Goal: Obtain resource: Obtain resource

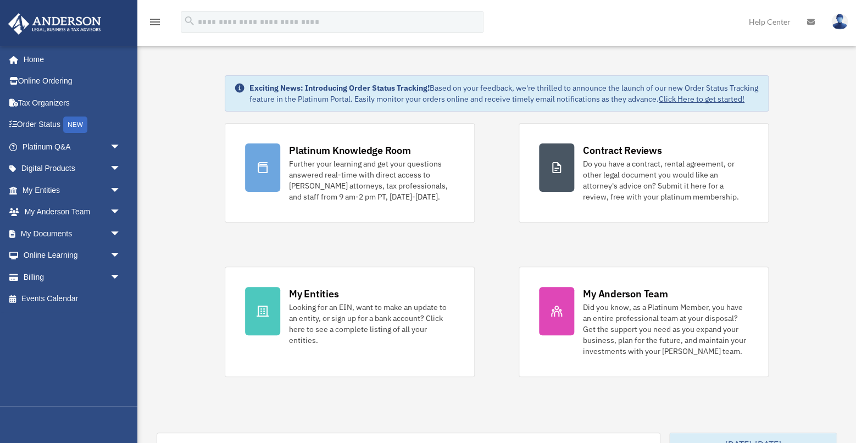
click at [117, 186] on span "arrow_drop_down" at bounding box center [121, 190] width 22 height 23
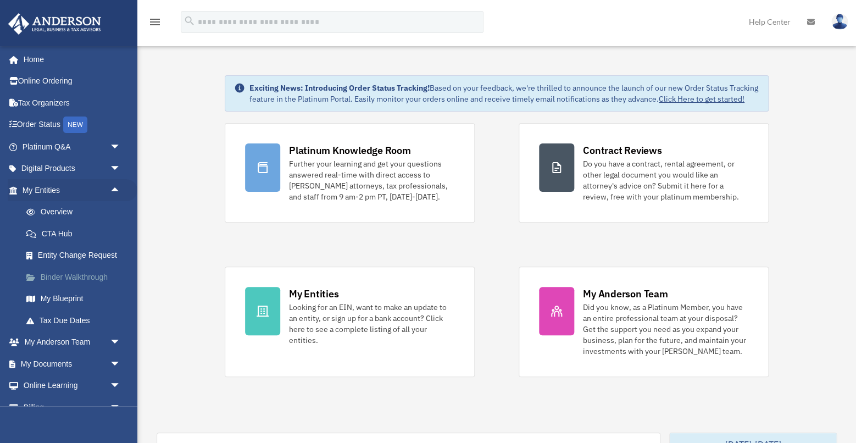
click at [77, 287] on link "Binder Walkthrough" at bounding box center [76, 277] width 122 height 22
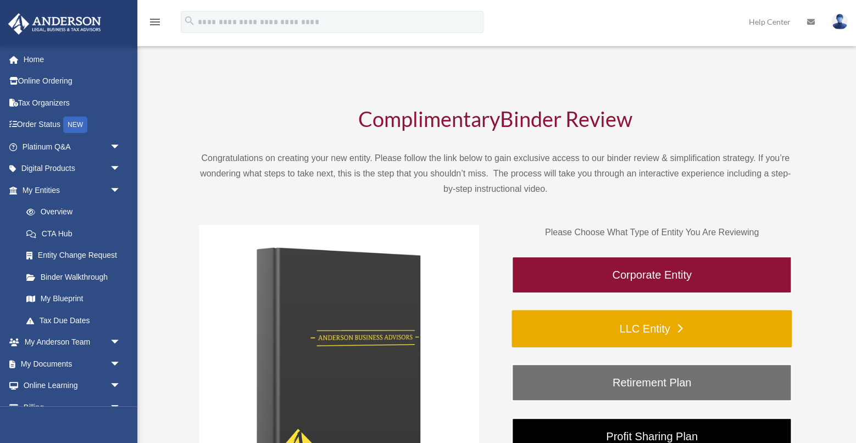
click at [660, 329] on link "LLC Entity" at bounding box center [652, 328] width 280 height 37
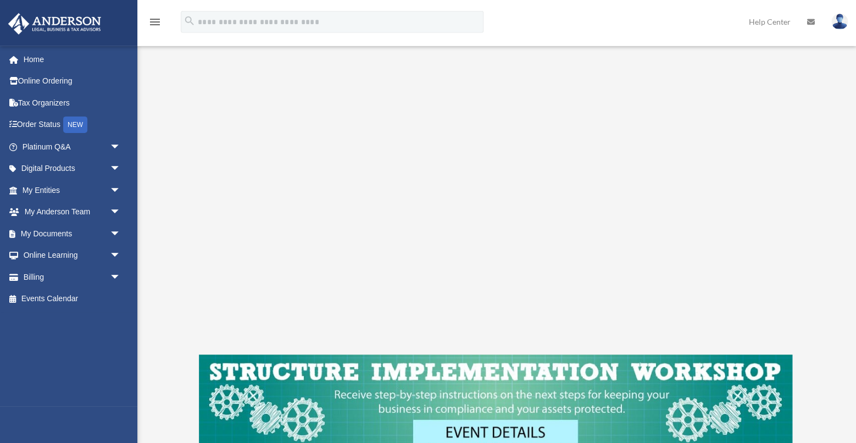
scroll to position [196, 0]
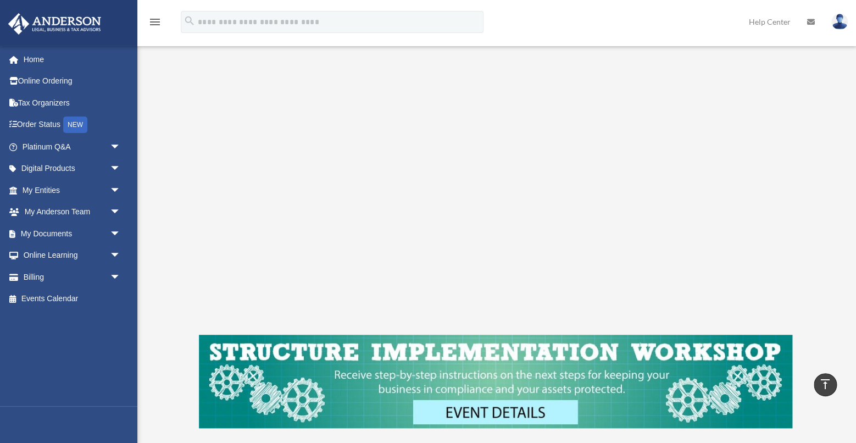
click at [180, 147] on div "LLC Entity To pause video at anytime, simply click on the video" at bounding box center [495, 171] width 694 height 600
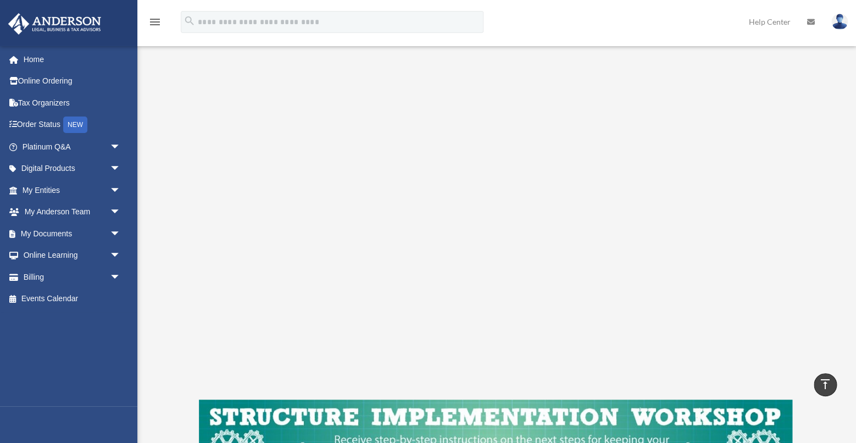
scroll to position [129, 0]
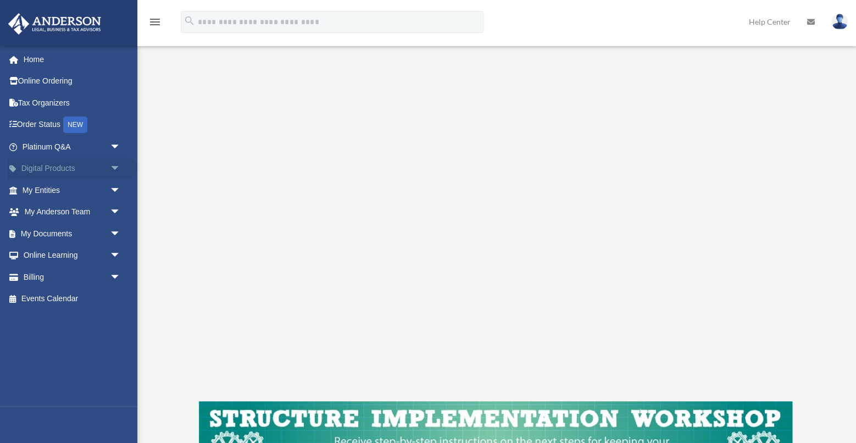
click at [114, 165] on span "arrow_drop_down" at bounding box center [121, 169] width 22 height 23
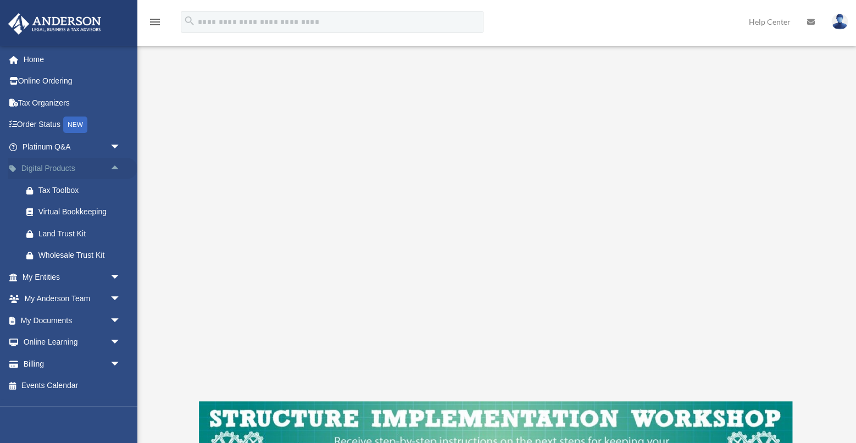
click at [114, 165] on span "arrow_drop_up" at bounding box center [121, 169] width 22 height 23
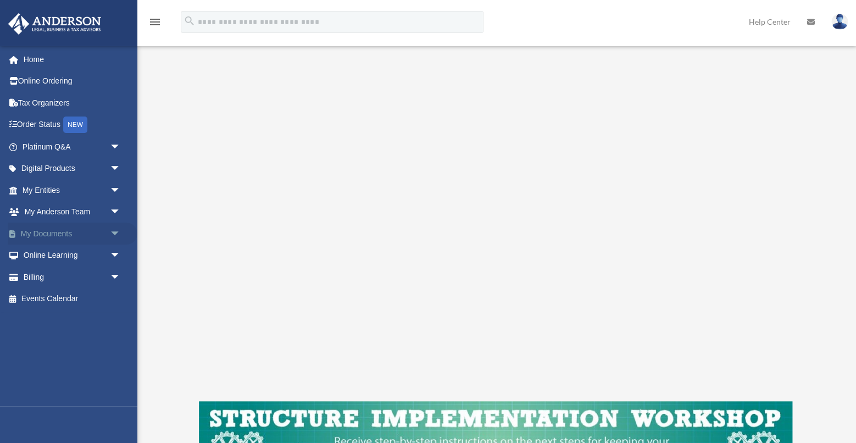
click at [115, 232] on span "arrow_drop_down" at bounding box center [121, 234] width 22 height 23
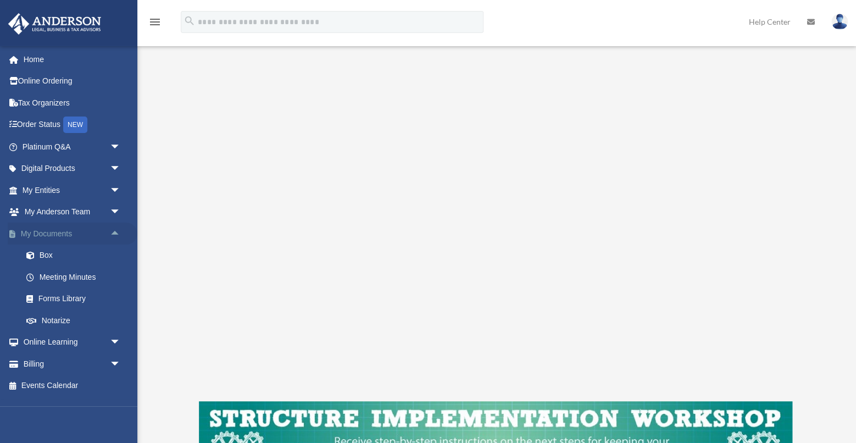
click at [115, 232] on span "arrow_drop_up" at bounding box center [121, 234] width 22 height 23
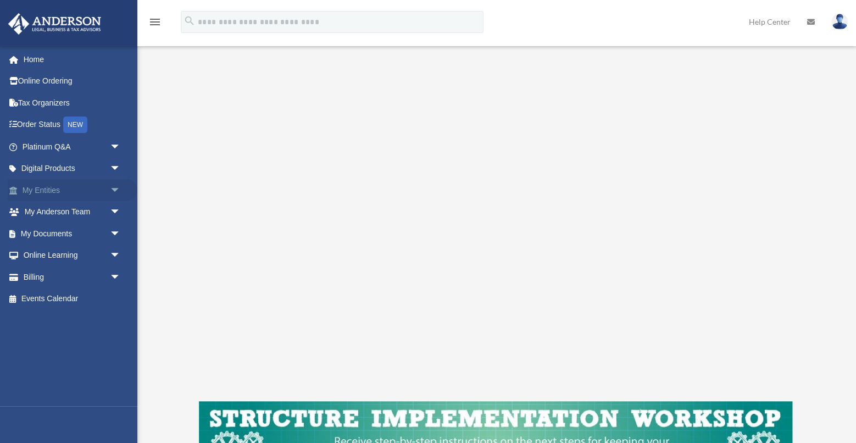
click at [113, 188] on span "arrow_drop_down" at bounding box center [121, 190] width 22 height 23
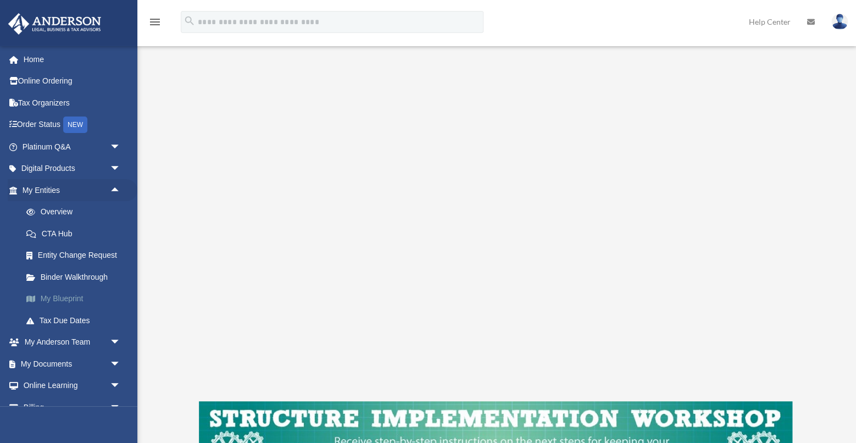
click at [69, 307] on link "My Blueprint" at bounding box center [76, 299] width 122 height 22
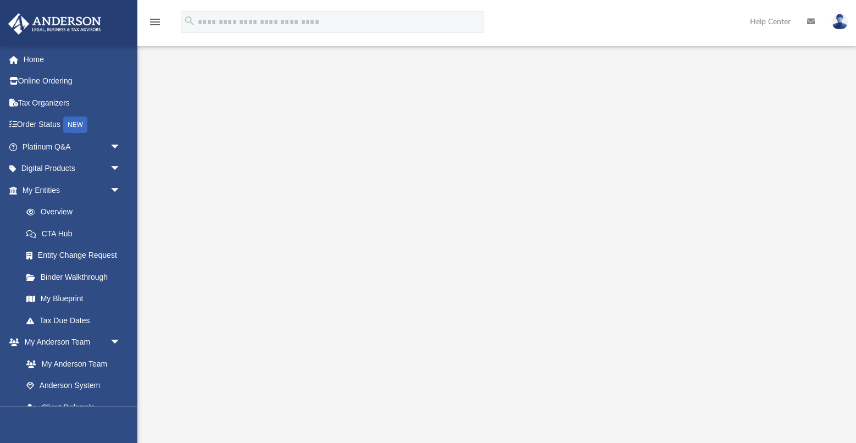
drag, startPoint x: 850, startPoint y: 237, endPoint x: 855, endPoint y: 262, distance: 24.8
click at [855, 262] on div at bounding box center [496, 289] width 719 height 440
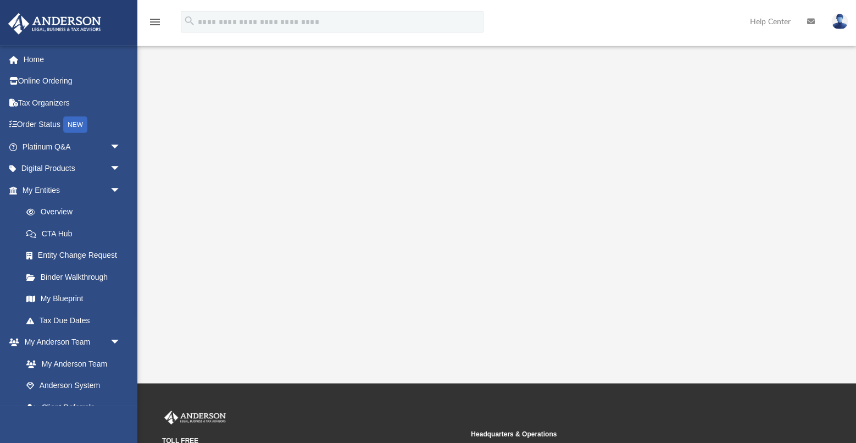
scroll to position [162, 0]
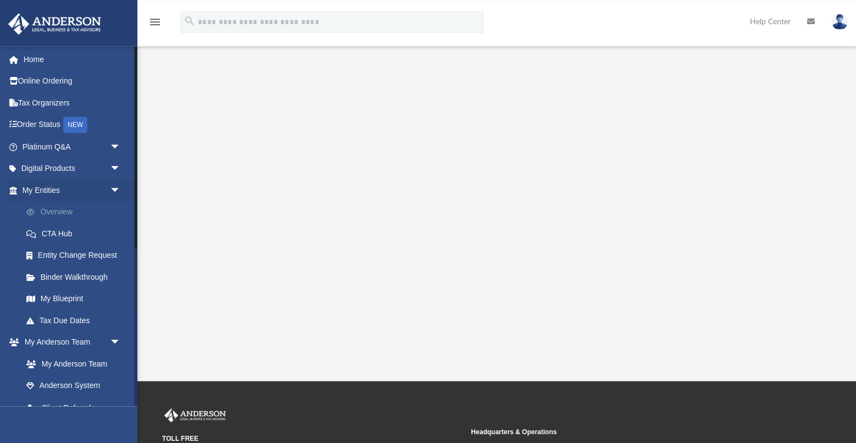
click at [74, 210] on link "Overview" at bounding box center [76, 212] width 122 height 22
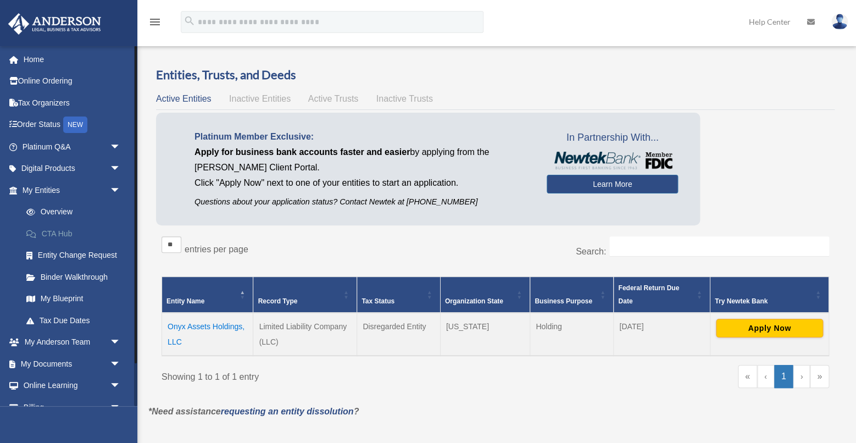
click at [64, 234] on link "CTA Hub" at bounding box center [76, 234] width 122 height 22
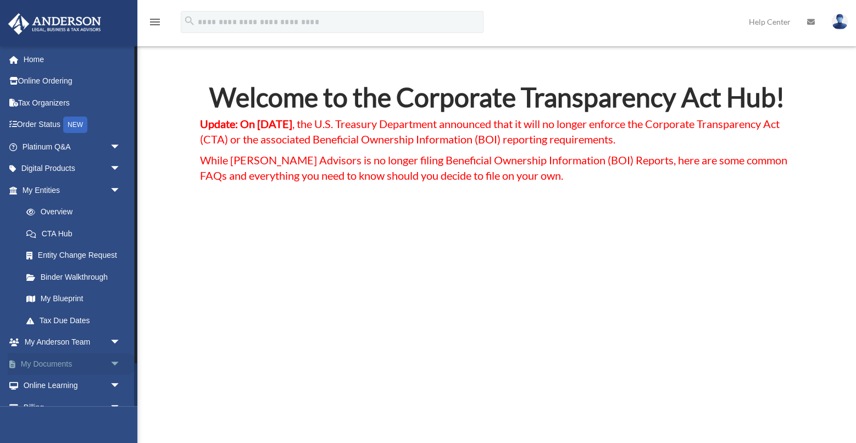
click at [114, 372] on span "arrow_drop_down" at bounding box center [121, 364] width 22 height 23
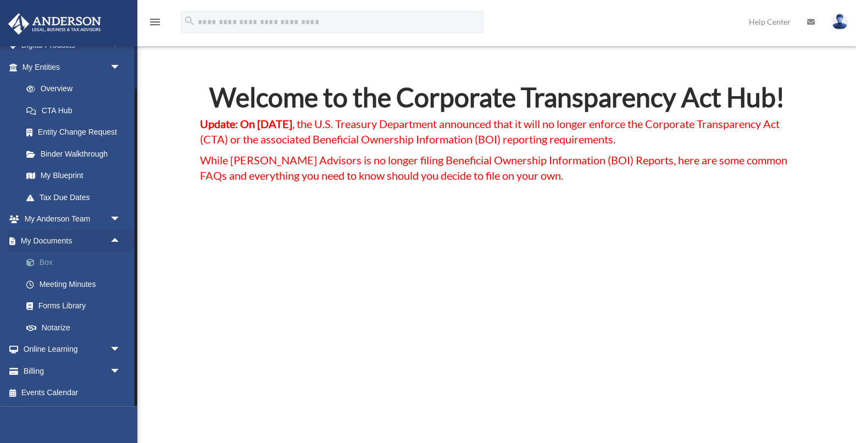
click at [45, 262] on link "Box" at bounding box center [76, 263] width 122 height 22
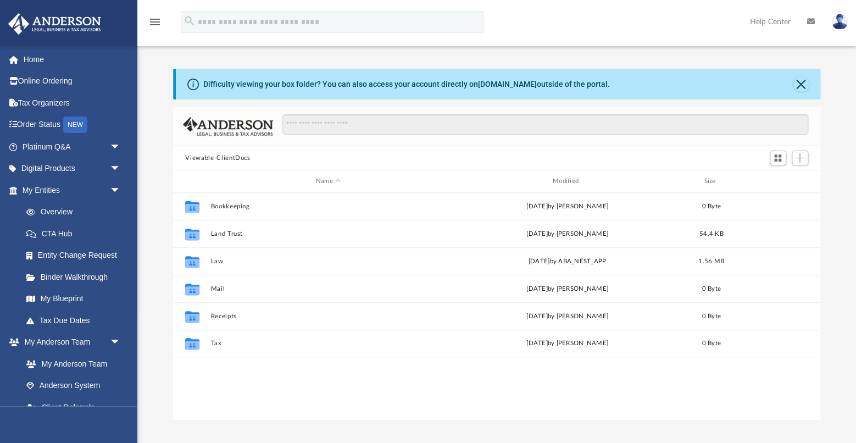
scroll to position [250, 646]
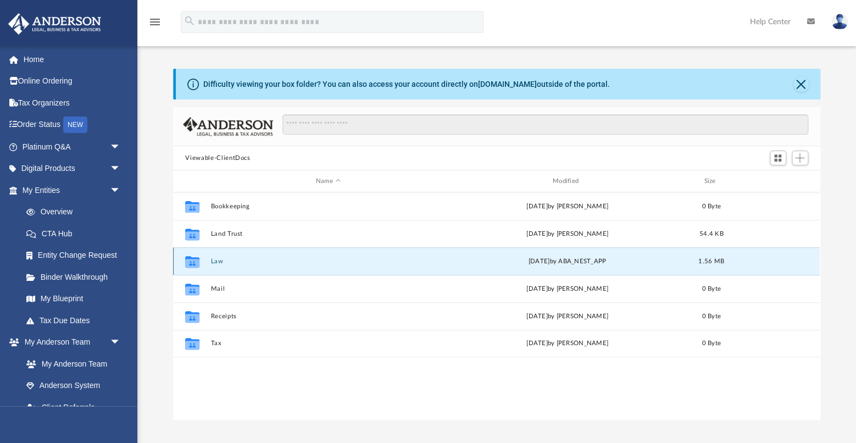
click at [214, 264] on button "Law" at bounding box center [328, 261] width 235 height 7
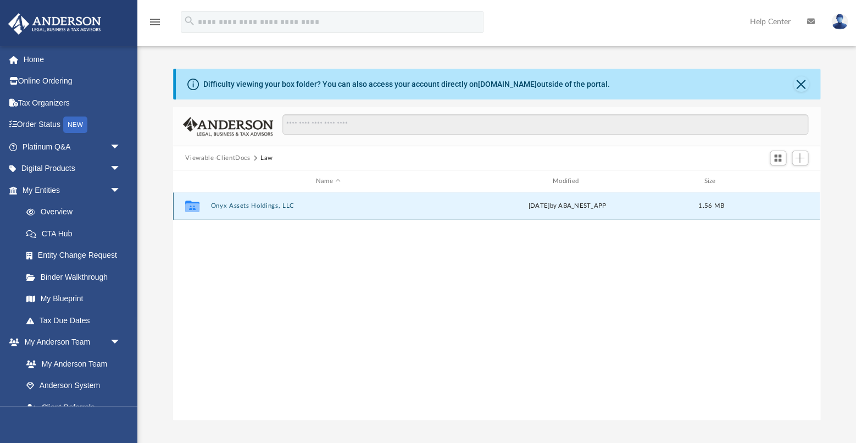
click at [284, 208] on button "Onyx Assets Holdings, LLC" at bounding box center [328, 205] width 235 height 7
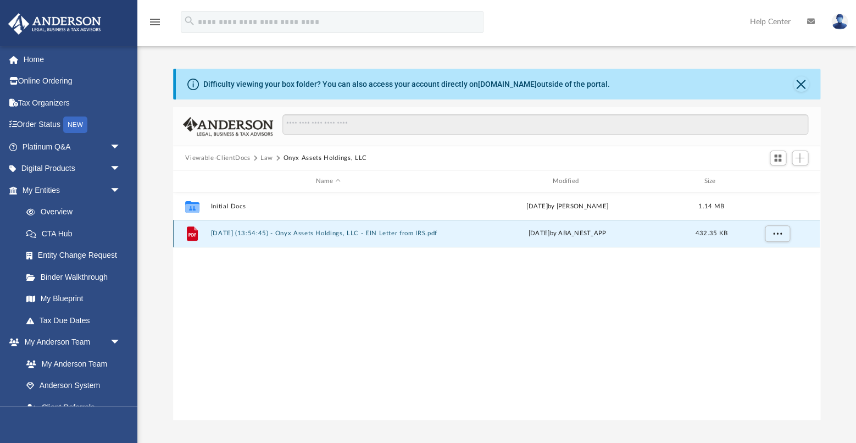
click at [231, 232] on button "[DATE] (13:54:45) - Onyx Assets Holdings, LLC - EIN Letter from IRS.pdf" at bounding box center [328, 233] width 235 height 7
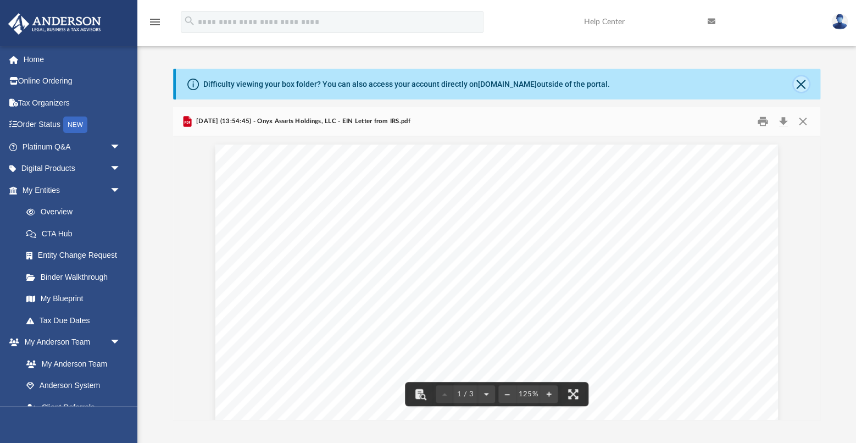
click at [801, 85] on button "Close" at bounding box center [800, 83] width 15 height 15
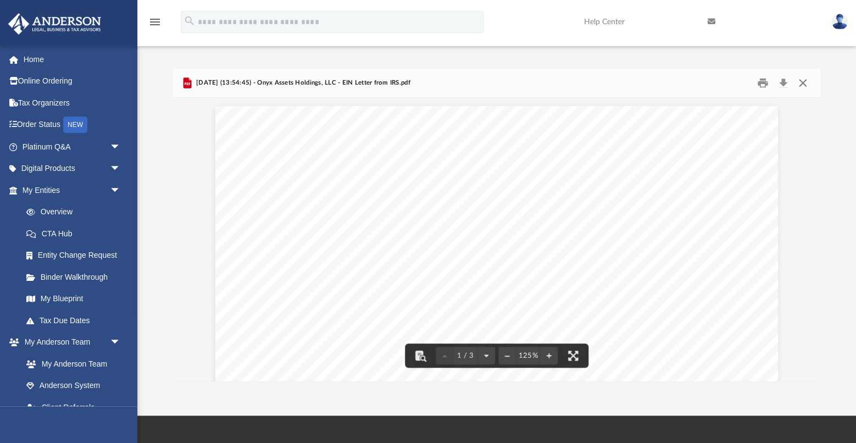
click at [804, 82] on button "Close" at bounding box center [803, 83] width 20 height 17
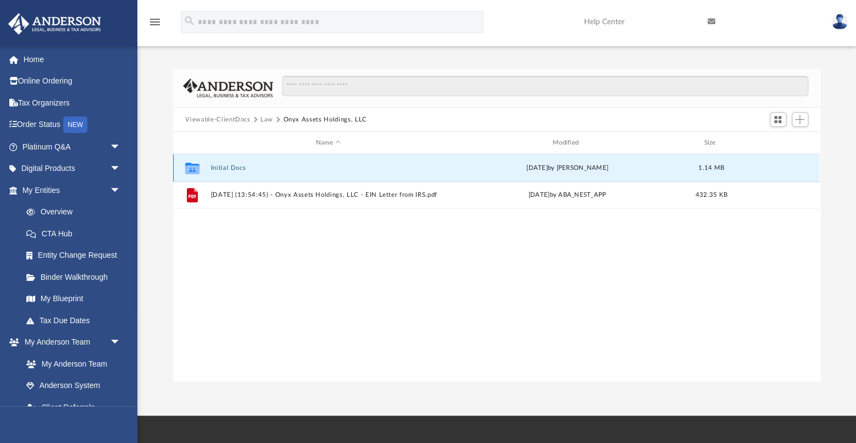
click at [230, 169] on button "Initial Docs" at bounding box center [328, 167] width 235 height 7
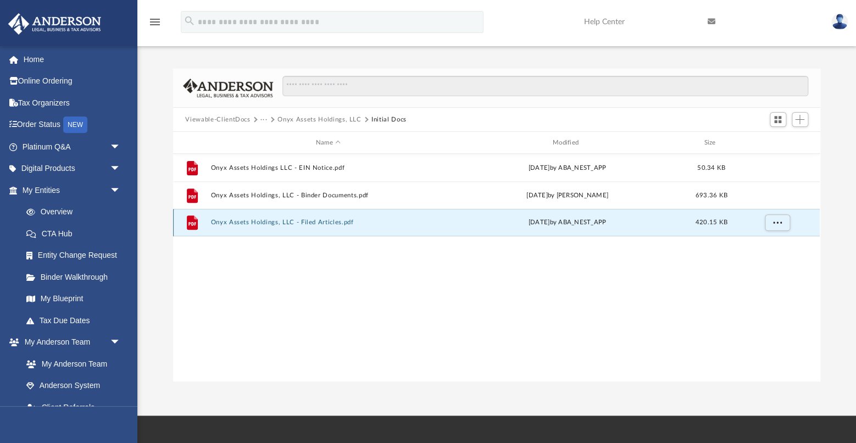
click at [243, 224] on button "Onyx Assets Holdings, LLC - Filed Articles.pdf" at bounding box center [328, 222] width 235 height 7
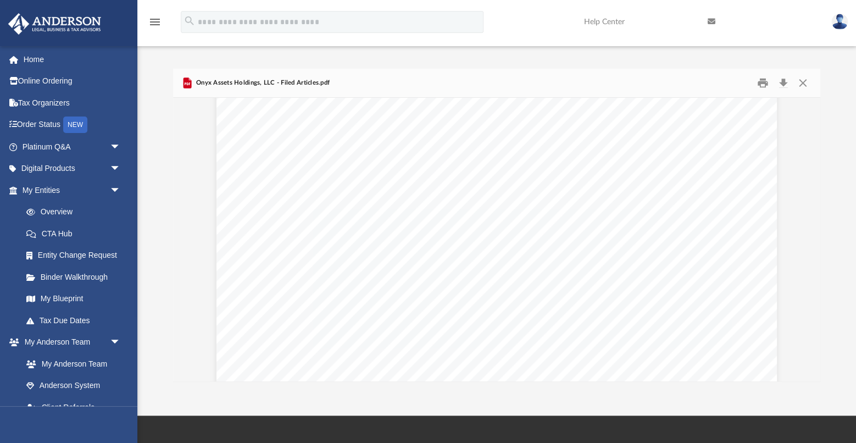
scroll to position [1115, 0]
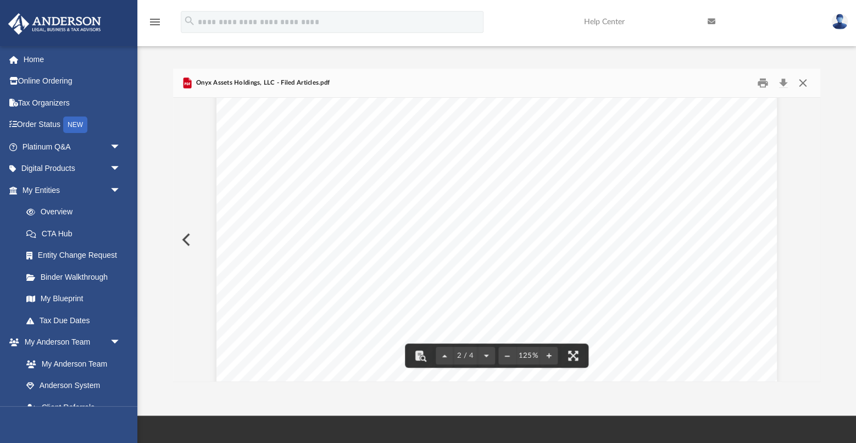
click at [804, 81] on button "Close" at bounding box center [803, 83] width 20 height 17
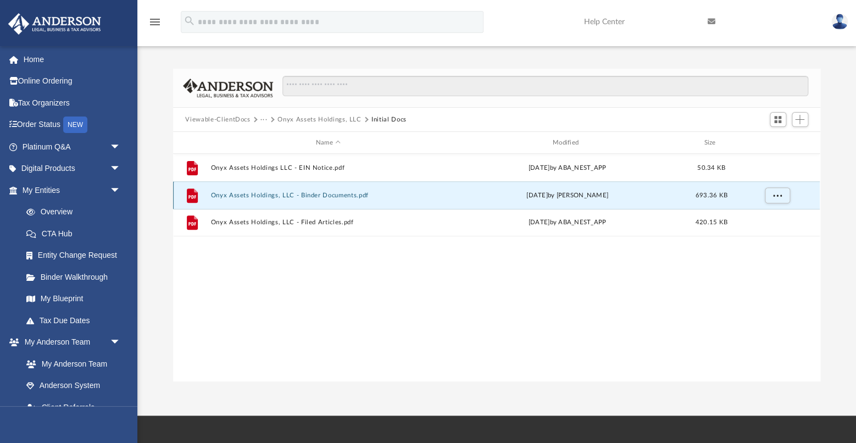
click at [273, 195] on button "Onyx Assets Holdings, LLC - Binder Documents.pdf" at bounding box center [328, 195] width 235 height 7
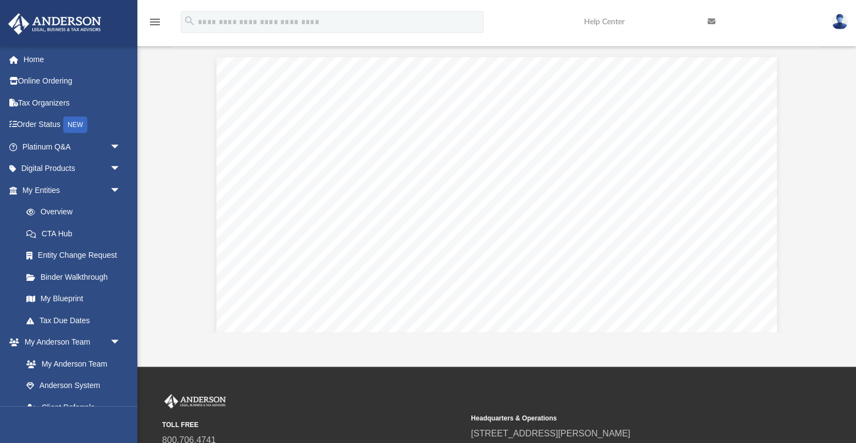
scroll to position [51, 0]
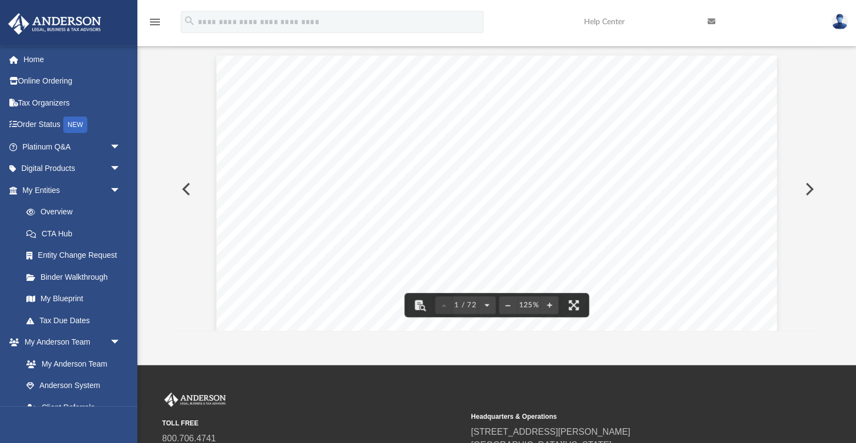
click at [694, 232] on div "Paul Jenkins and Felicidad Jenkins 2725 La Charles Dr. NE Albuquerque , New Mex…" at bounding box center [496, 417] width 560 height 725
click at [509, 307] on button "File preview" at bounding box center [508, 305] width 18 height 24
click at [651, 286] on div "Paul Jenkins and Felicidad Jenkins 2725 La Charles Dr. NE Albuquerque , New Mex…" at bounding box center [497, 330] width 426 height 551
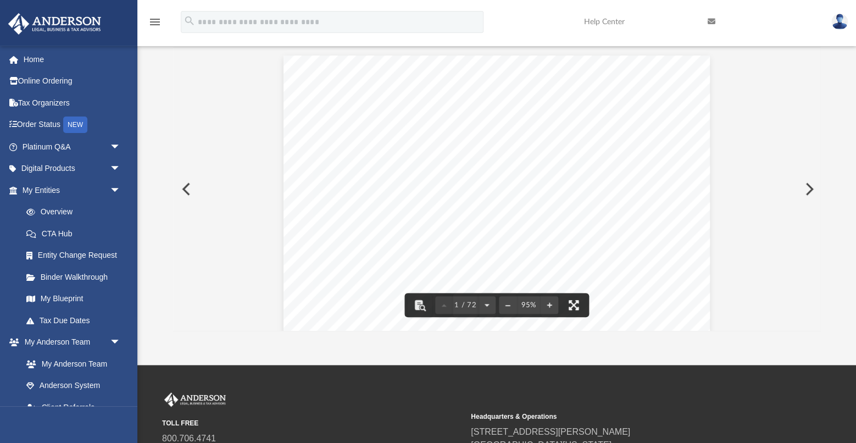
click at [580, 302] on button "File preview" at bounding box center [574, 305] width 24 height 24
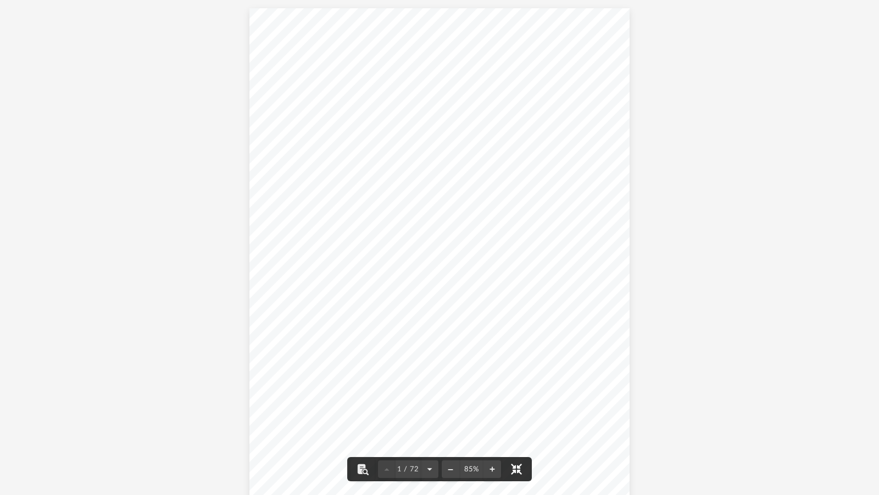
scroll to position [250, 668]
click at [430, 442] on button "File preview" at bounding box center [430, 469] width 18 height 24
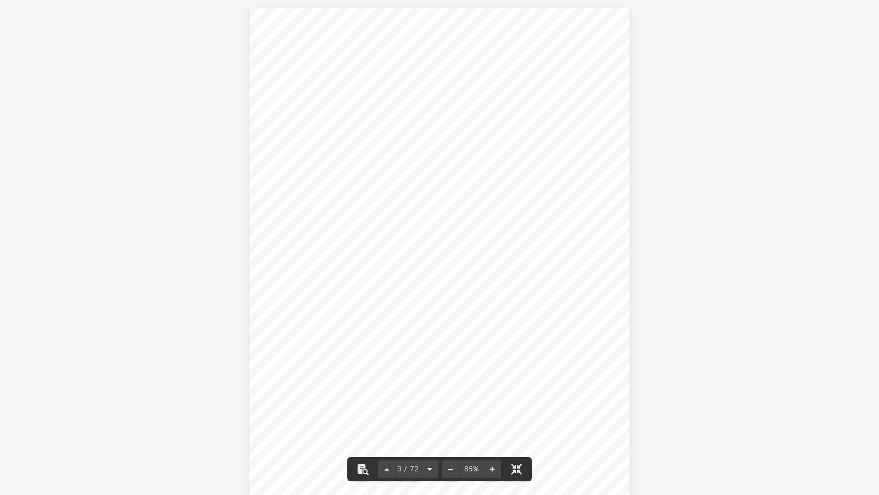
click at [430, 442] on button "File preview" at bounding box center [430, 469] width 18 height 24
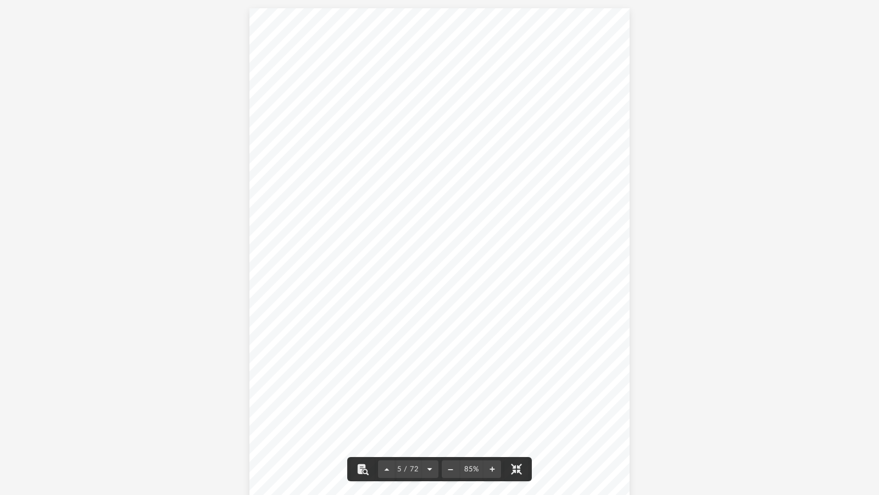
scroll to position [2541, 0]
click at [430, 442] on button "File preview" at bounding box center [430, 469] width 18 height 24
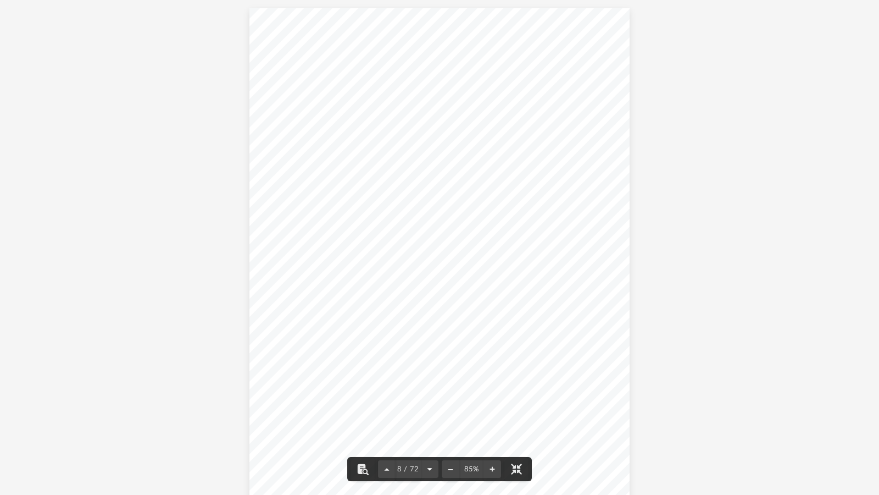
click at [430, 442] on button "File preview" at bounding box center [430, 469] width 18 height 24
click at [430, 442] on button "File preview" at bounding box center [432, 469] width 18 height 24
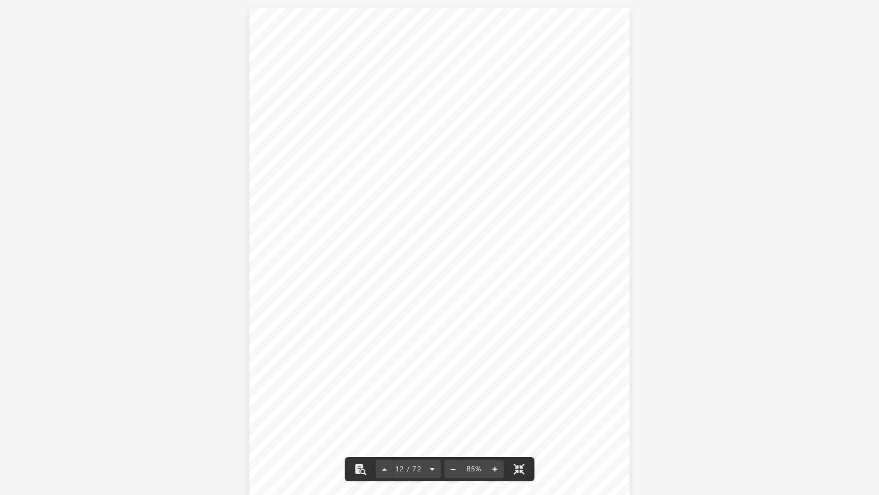
click at [430, 442] on button "File preview" at bounding box center [432, 469] width 18 height 24
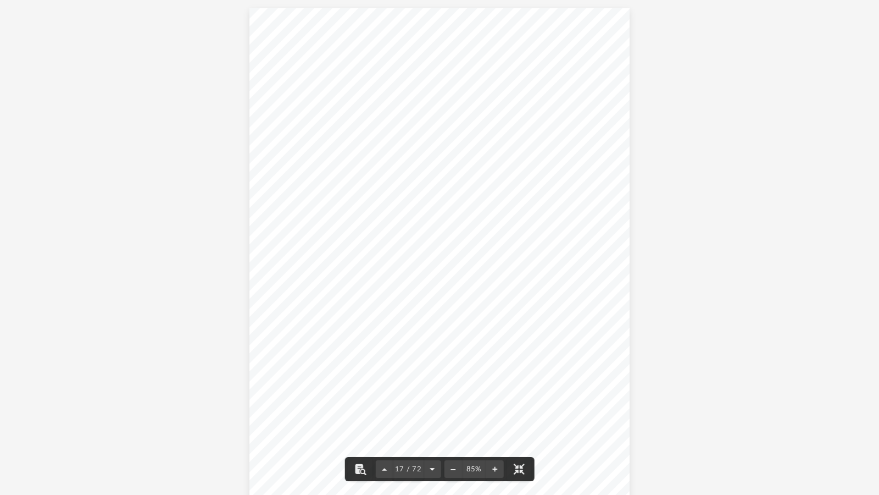
click at [430, 442] on button "File preview" at bounding box center [432, 469] width 18 height 24
click at [518, 442] on button "File preview" at bounding box center [519, 469] width 24 height 24
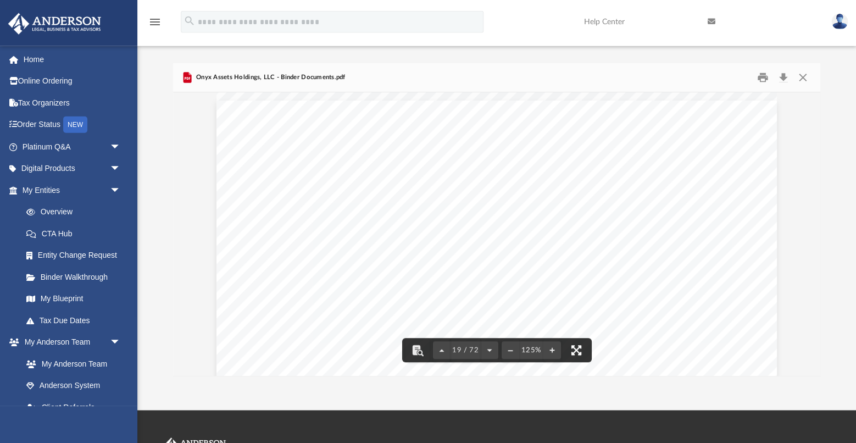
scroll to position [0, 0]
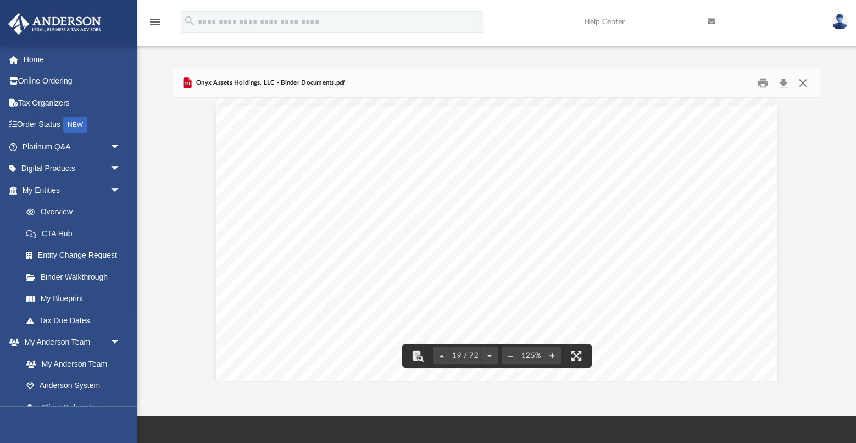
click at [802, 84] on button "Close" at bounding box center [803, 83] width 20 height 17
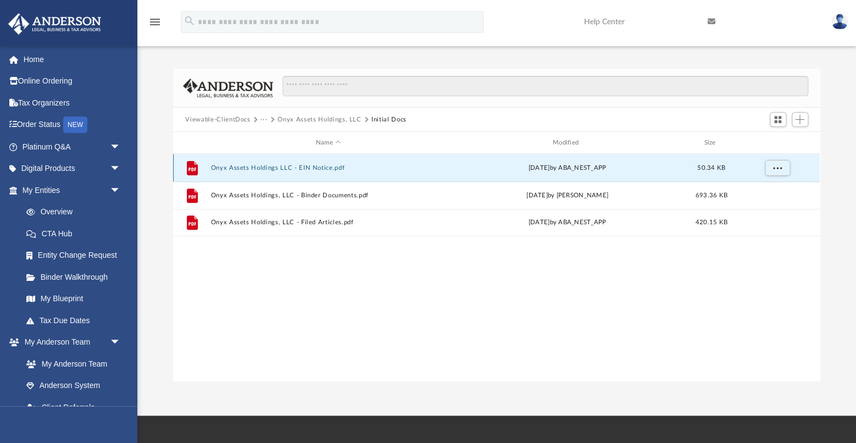
click at [279, 169] on button "Onyx Assets Holdings LLC - EIN Notice.pdf" at bounding box center [328, 167] width 235 height 7
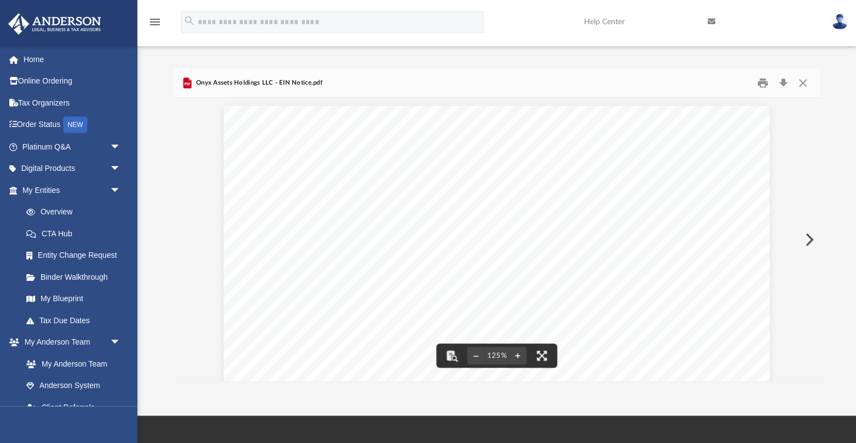
click at [808, 237] on button "Preview" at bounding box center [808, 239] width 24 height 31
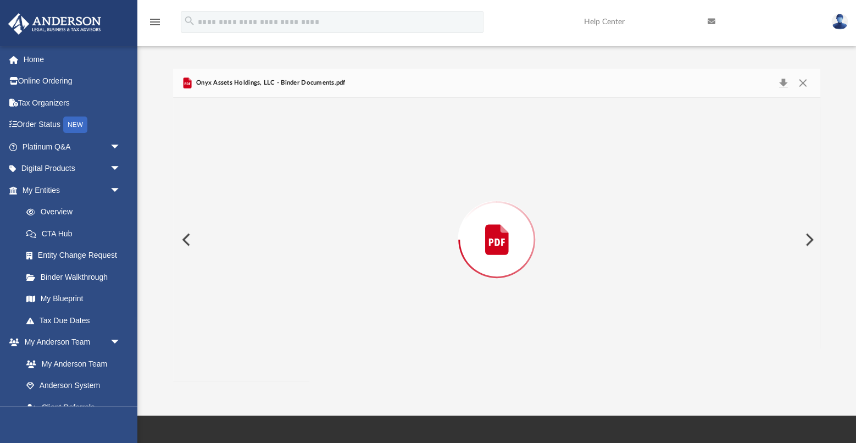
scroll to position [13352, 0]
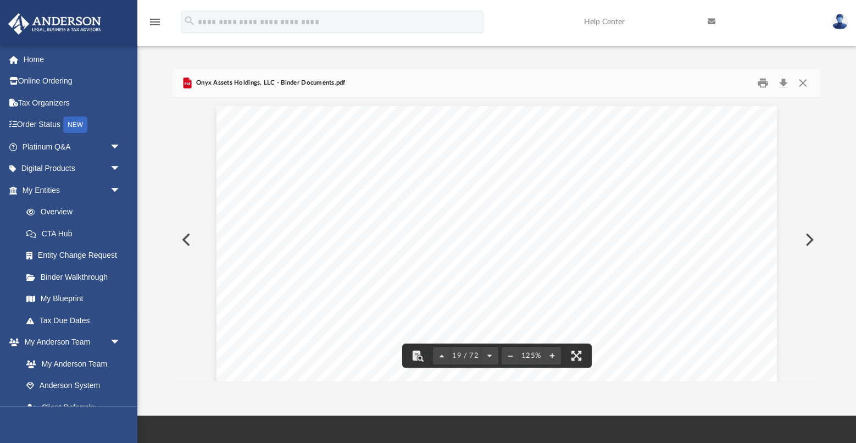
click at [183, 240] on button "Preview" at bounding box center [185, 239] width 24 height 31
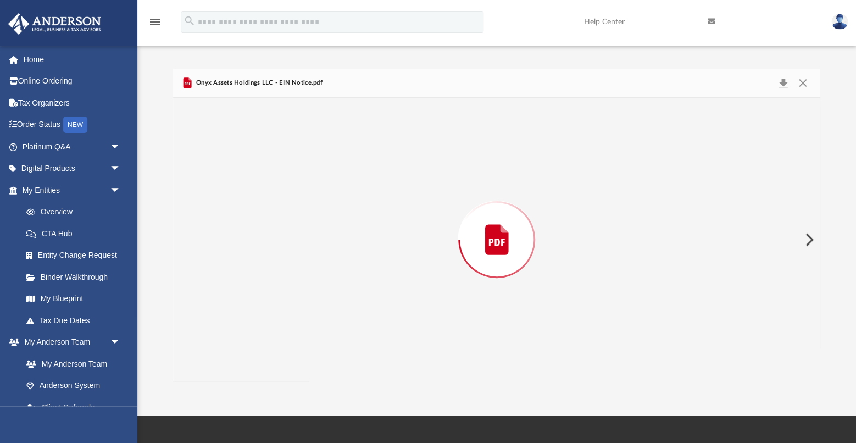
click at [183, 240] on div "Preview" at bounding box center [496, 240] width 647 height 284
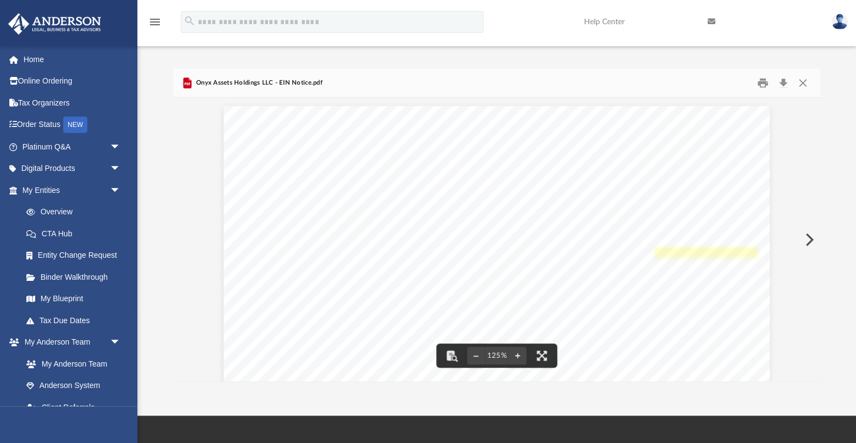
click at [684, 253] on link "Page 1" at bounding box center [706, 251] width 102 height 9
click at [803, 86] on button "Close" at bounding box center [803, 83] width 20 height 17
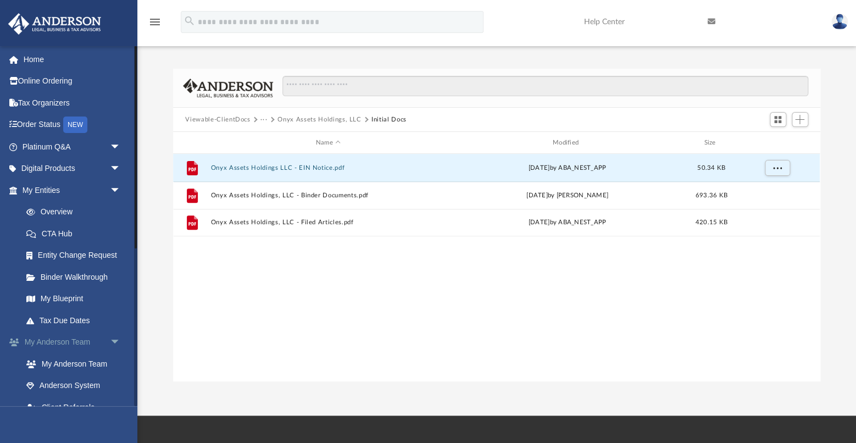
click at [114, 352] on span "arrow_drop_down" at bounding box center [121, 342] width 22 height 23
click at [119, 375] on span "arrow_drop_down" at bounding box center [121, 364] width 22 height 23
click at [119, 375] on span "arrow_drop_up" at bounding box center [121, 364] width 22 height 23
